Goal: Transaction & Acquisition: Purchase product/service

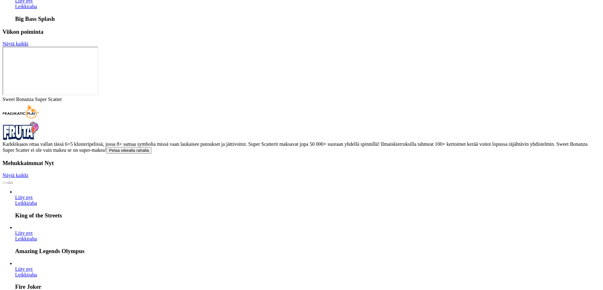
scroll to position [1706, 0]
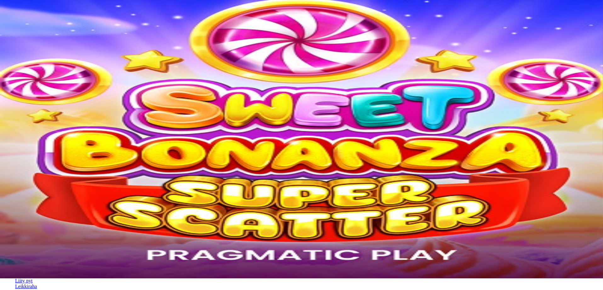
scroll to position [0, 0]
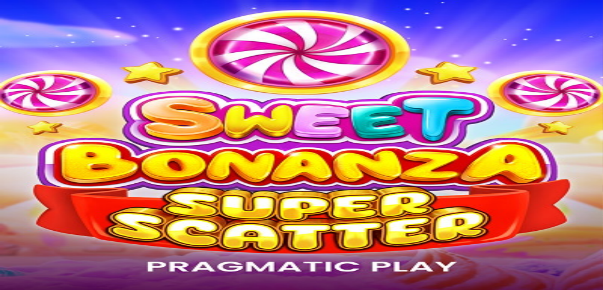
click at [5, 148] on span "minus icon" at bounding box center [5, 148] width 0 height 0
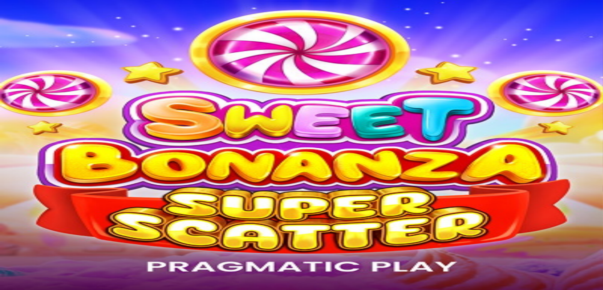
click at [5, 148] on span "minus icon" at bounding box center [5, 148] width 0 height 0
type input "**"
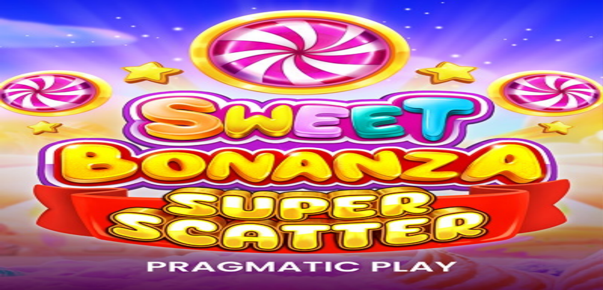
click at [33, 151] on span "Talleta ja pelaa" at bounding box center [19, 153] width 28 height 5
click at [47, 160] on input "email" at bounding box center [25, 163] width 45 height 6
type input "**********"
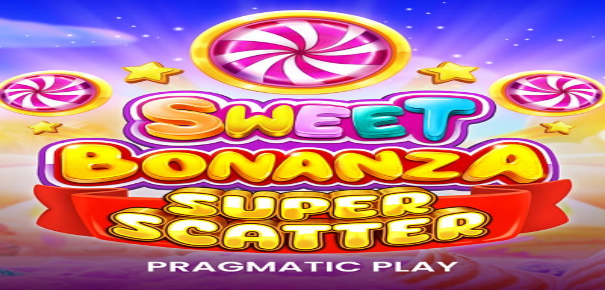
click at [15, 258] on span "Jatka" at bounding box center [10, 260] width 10 height 5
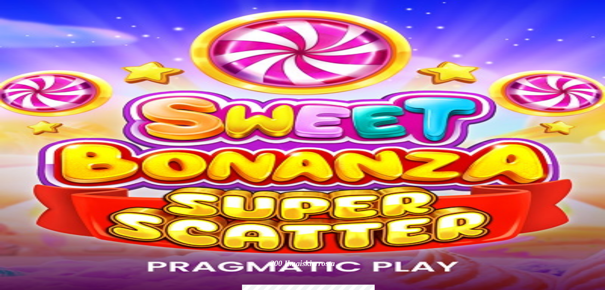
click at [39, 186] on button "Netto talletusraja" at bounding box center [21, 189] width 37 height 7
click at [27, 193] on button "Tappioraja" at bounding box center [15, 196] width 25 height 7
click at [5, 153] on span "close icon" at bounding box center [5, 153] width 0 height 0
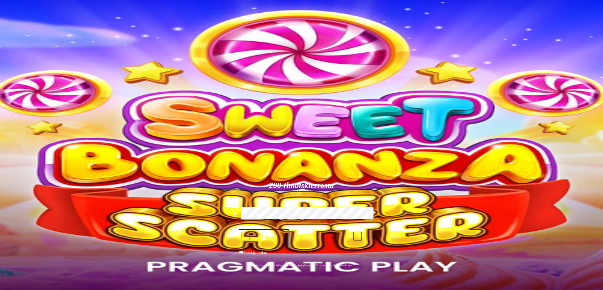
type input "***"
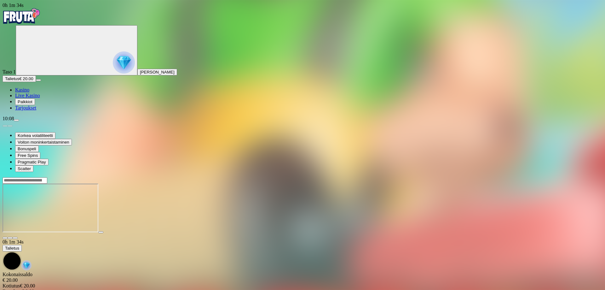
click at [15, 238] on span "fullscreen icon" at bounding box center [15, 238] width 0 height 0
click at [32, 104] on span "Palkkiot" at bounding box center [25, 101] width 15 height 5
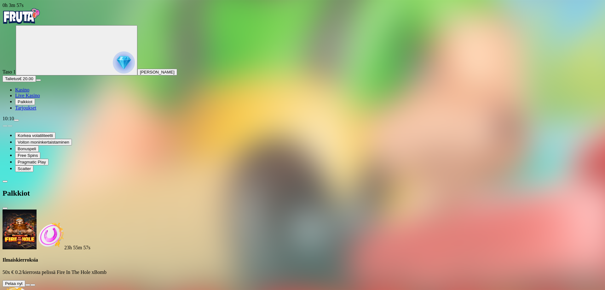
click at [30, 284] on button at bounding box center [27, 285] width 5 height 2
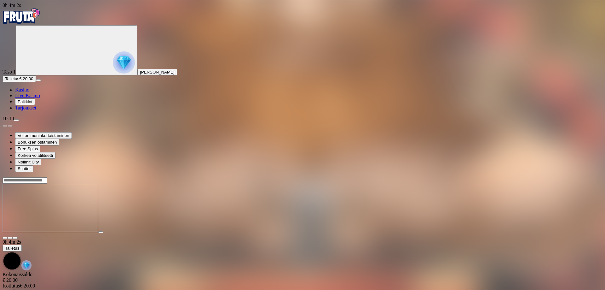
click at [15, 238] on span "fullscreen icon" at bounding box center [15, 238] width 0 height 0
click at [5, 238] on span "close icon" at bounding box center [5, 238] width 0 height 0
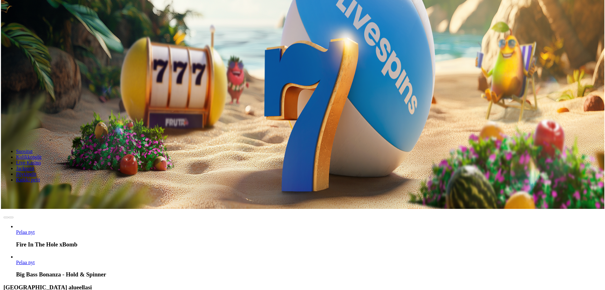
scroll to position [95, 0]
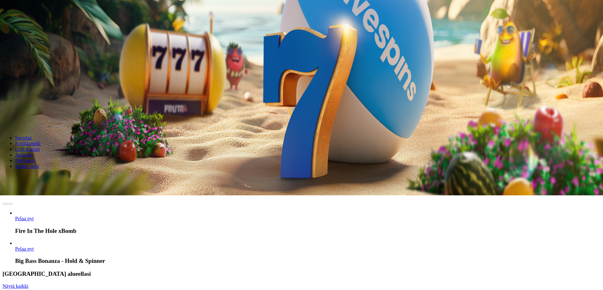
click at [16, 26] on span "menu icon" at bounding box center [16, 26] width 0 height 0
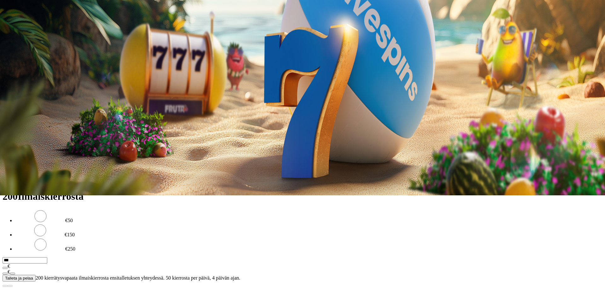
drag, startPoint x: 34, startPoint y: 20, endPoint x: 74, endPoint y: 27, distance: 41.0
click at [74, 27] on div "0h 9m 26s Taso 1 [PERSON_NAME] € 0.19 Talletus € 0.19 Kasino Live Kasino Palkki…" at bounding box center [303, 46] width 600 height 276
drag, startPoint x: 32, startPoint y: 19, endPoint x: 143, endPoint y: -1, distance: 112.4
drag, startPoint x: 36, startPoint y: 20, endPoint x: 27, endPoint y: 19, distance: 8.9
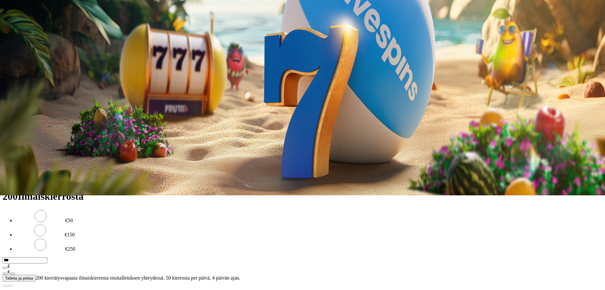
drag, startPoint x: 27, startPoint y: 19, endPoint x: 19, endPoint y: 19, distance: 8.2
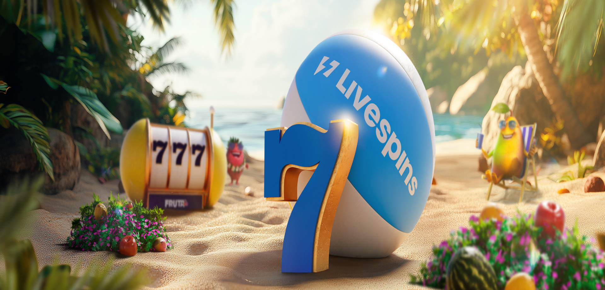
click at [19, 19] on img "Primary" at bounding box center [22, 16] width 38 height 16
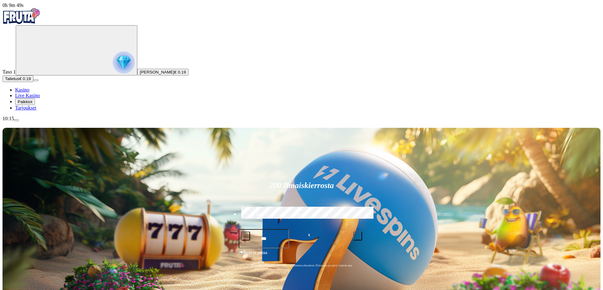
click at [19, 19] on img "Primary" at bounding box center [22, 16] width 38 height 16
click at [246, 236] on span "minus icon" at bounding box center [246, 236] width 0 height 0
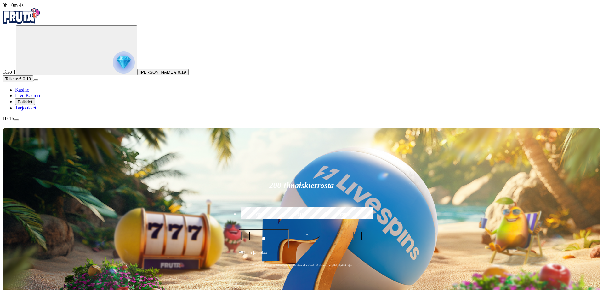
click at [246, 236] on span "minus icon" at bounding box center [246, 236] width 0 height 0
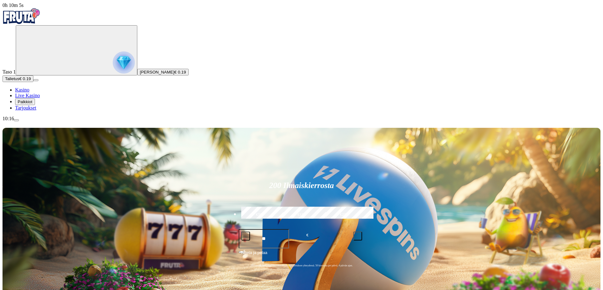
type input "**"
click at [268, 249] on span "Talleta ja pelaa" at bounding box center [254, 254] width 27 height 11
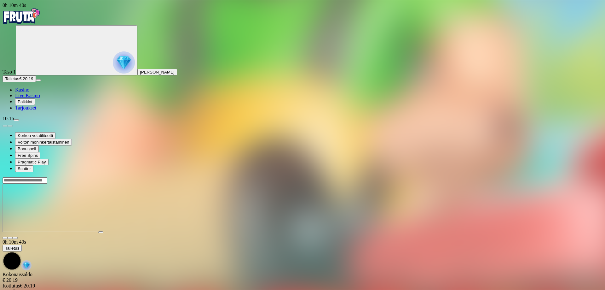
click at [15, 238] on span "fullscreen icon" at bounding box center [15, 238] width 0 height 0
click at [16, 120] on span "menu icon" at bounding box center [16, 120] width 0 height 0
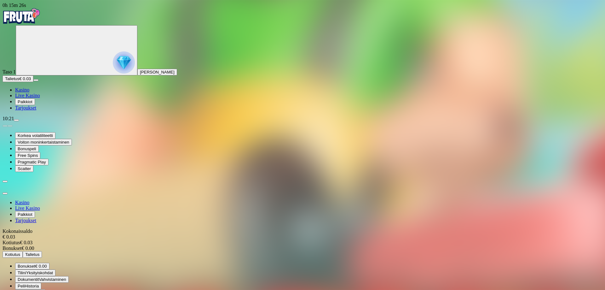
click at [32, 104] on span "Palkkiot" at bounding box center [25, 101] width 15 height 5
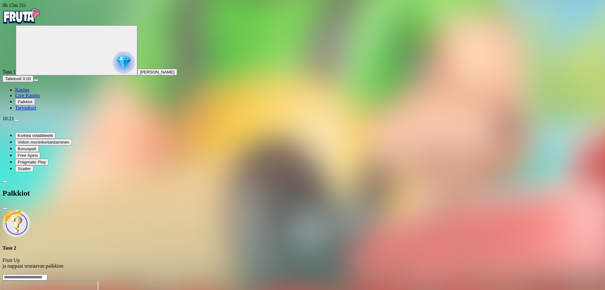
click at [16, 120] on span "menu icon" at bounding box center [16, 120] width 0 height 0
